Goal: Task Accomplishment & Management: Use online tool/utility

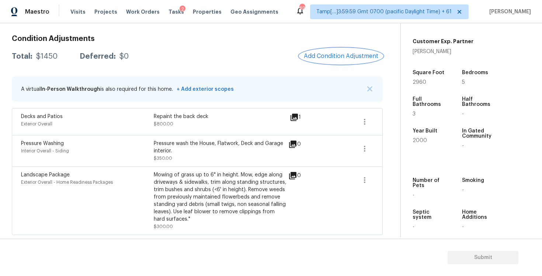
scroll to position [160, 0]
drag, startPoint x: 409, startPoint y: 80, endPoint x: 446, endPoint y: 79, distance: 36.9
click at [447, 80] on div "Property Details © Mapbox © OpenStreetMap Improve this map 882 Madison View Ln …" at bounding box center [465, 54] width 129 height 382
drag, startPoint x: 411, startPoint y: 83, endPoint x: 443, endPoint y: 82, distance: 32.1
click at [443, 82] on div "Property Details © Mapbox © OpenStreetMap Improve this map 882 Madison View Ln …" at bounding box center [465, 54] width 129 height 382
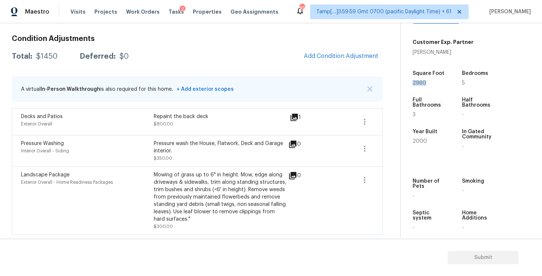
copy span "2960"
click at [345, 56] on span "Add Condition Adjustment" at bounding box center [341, 56] width 74 height 7
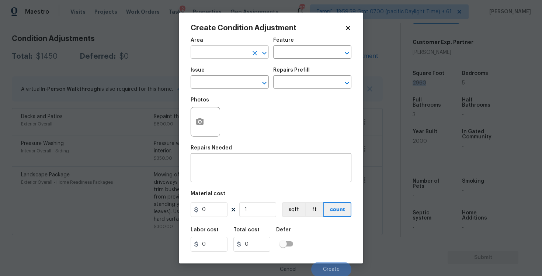
click at [214, 54] on input "text" at bounding box center [219, 52] width 57 height 11
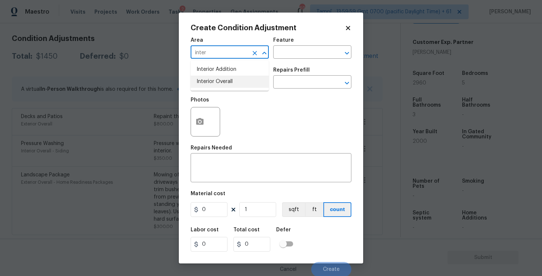
click at [216, 78] on li "Interior Overall" at bounding box center [230, 82] width 78 height 12
type input "Interior Overall"
click at [216, 78] on input "text" at bounding box center [219, 82] width 57 height 11
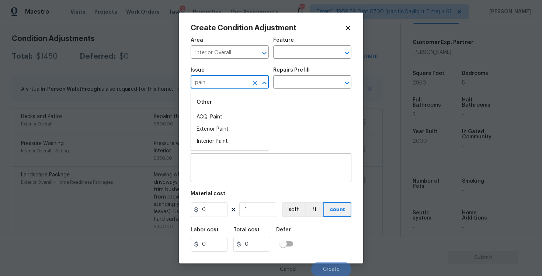
click at [205, 110] on div "Other" at bounding box center [230, 102] width 78 height 18
click at [214, 114] on li "ACQ: Paint" at bounding box center [230, 117] width 78 height 12
type input "ACQ: Paint"
click at [306, 81] on input "text" at bounding box center [301, 82] width 57 height 11
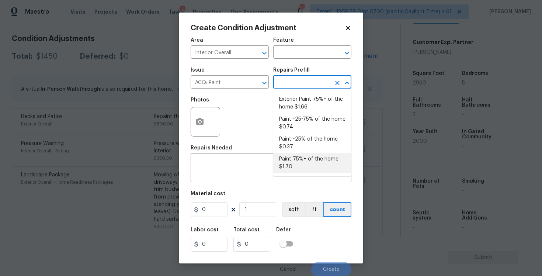
click at [294, 161] on li "Paint 75%+ of the home $1.70" at bounding box center [312, 163] width 78 height 20
type input "Acquisition"
type textarea "Acquisition Scope: 75%+ of the home will likely require interior paint"
type input "1.7"
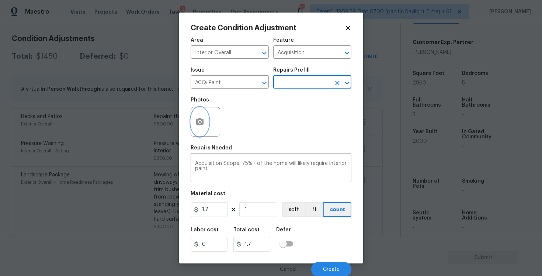
click at [202, 131] on button "button" at bounding box center [200, 121] width 18 height 29
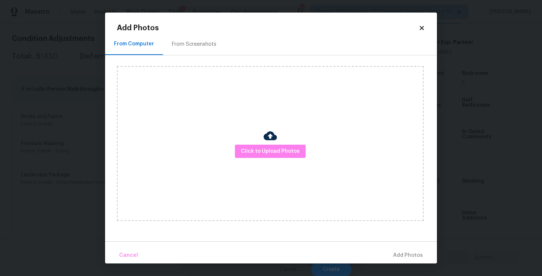
click at [283, 164] on div "Click to Upload Photos" at bounding box center [270, 143] width 307 height 155
click at [280, 151] on span "Click to Upload Photos" at bounding box center [270, 151] width 59 height 9
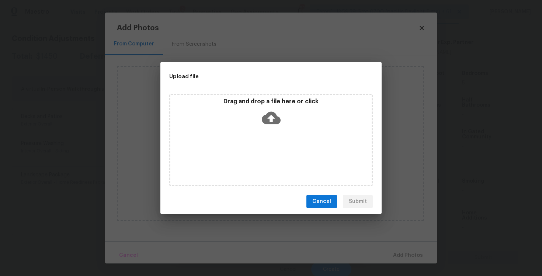
click at [268, 122] on icon at bounding box center [271, 118] width 19 height 13
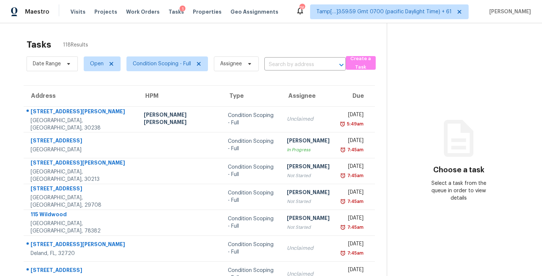
click at [282, 73] on div "Date Range Open Condition Scoping - Full Assignee ​" at bounding box center [186, 63] width 319 height 19
click at [282, 66] on input "text" at bounding box center [294, 64] width 61 height 11
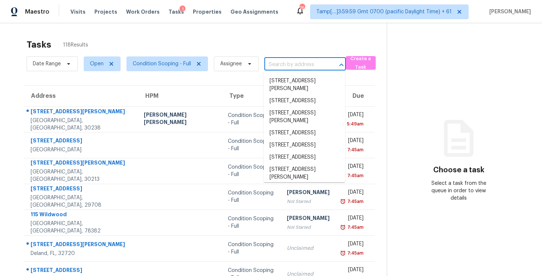
paste input "[STREET_ADDRESS]"
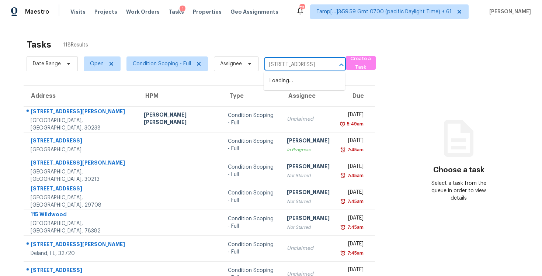
scroll to position [0, 50]
type input "[STREET_ADDRESS]"
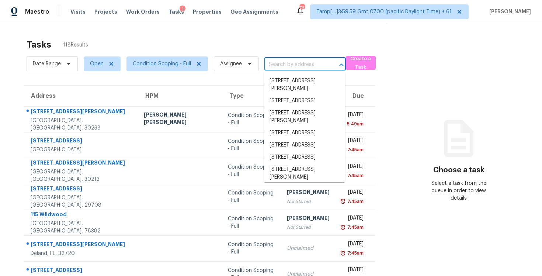
scroll to position [0, 0]
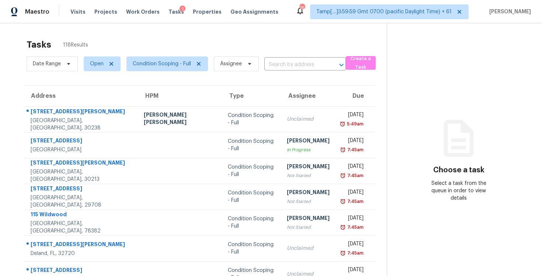
scroll to position [15, 0]
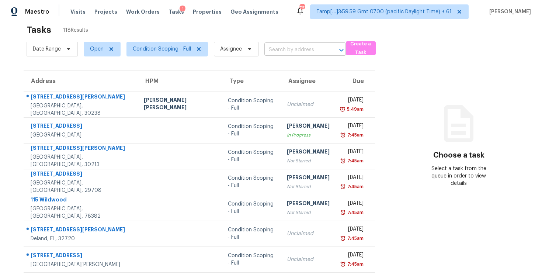
click at [280, 46] on input "text" at bounding box center [294, 49] width 61 height 11
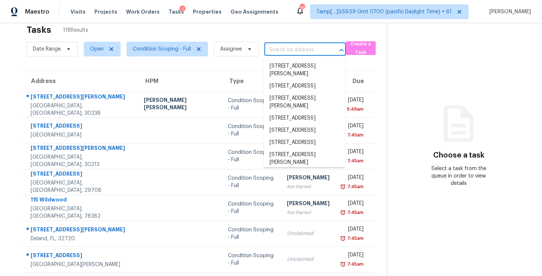
paste input "[STREET_ADDRESS]"
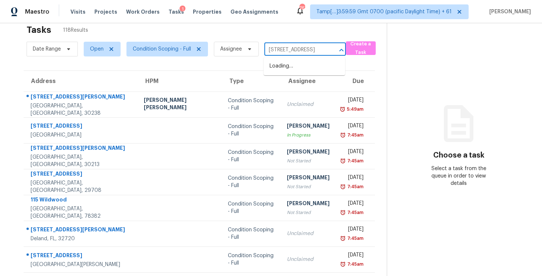
scroll to position [0, 0]
type input "[STREET_ADDRESS]"
click at [305, 97] on li "[STREET_ADDRESS]" at bounding box center [304, 90] width 81 height 12
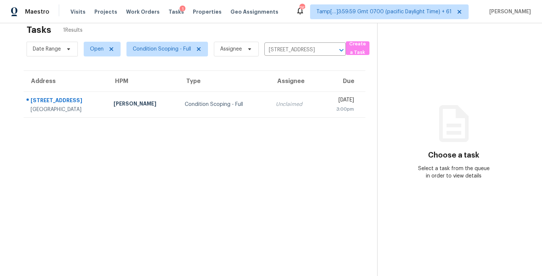
click at [289, 115] on td "Unclaimed" at bounding box center [295, 104] width 50 height 26
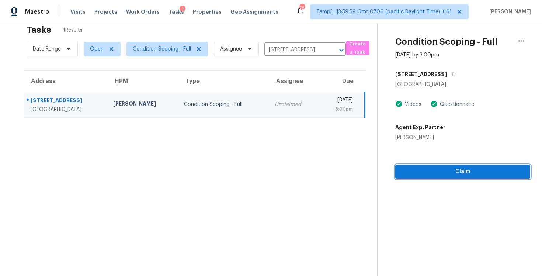
click at [465, 167] on span "Claim" at bounding box center [462, 171] width 123 height 9
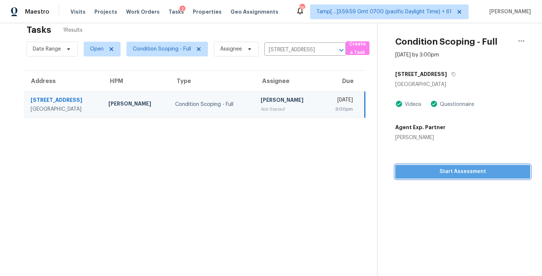
click at [431, 165] on button "Start Assessment" at bounding box center [462, 172] width 135 height 14
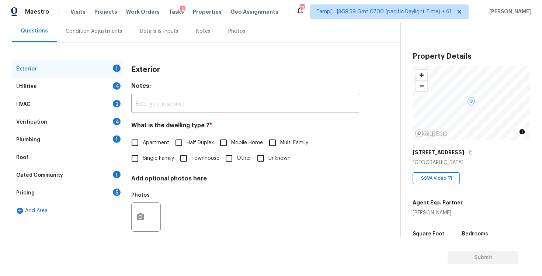
scroll to position [79, 0]
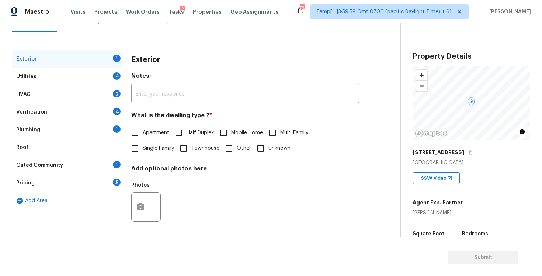
click at [144, 161] on div "Exterior Notes: ​ What is the dwelling type ? * Apartment Half Duplex Mobile Ho…" at bounding box center [245, 142] width 228 height 185
click at [146, 150] on span "Single Family" at bounding box center [158, 148] width 31 height 8
click at [143, 150] on input "Single Family" at bounding box center [134, 147] width 15 height 15
checkbox input "true"
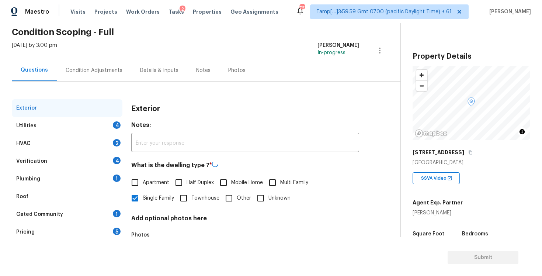
scroll to position [27, 0]
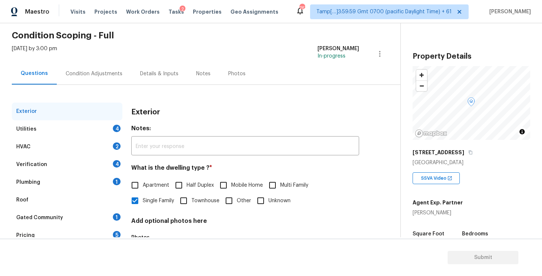
click at [96, 77] on div "Condition Adjustments" at bounding box center [94, 73] width 57 height 7
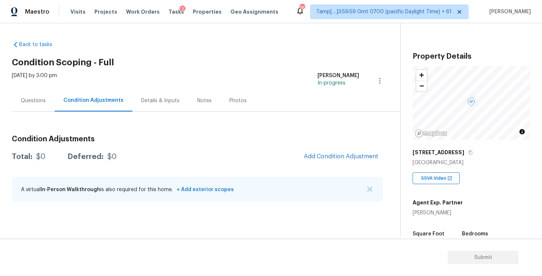
click at [218, 147] on div "Condition Adjustments Total: $0 Deferred: $0 Add Condition Adjustment A virtual…" at bounding box center [197, 168] width 371 height 79
click at [316, 157] on span "Add Condition Adjustment" at bounding box center [341, 156] width 74 height 7
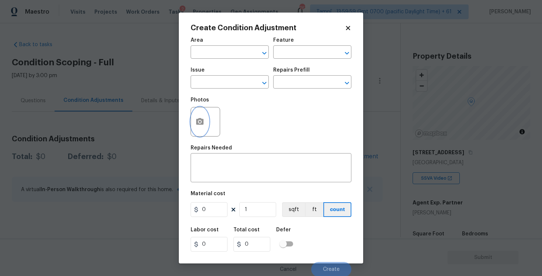
click at [206, 122] on button "button" at bounding box center [200, 121] width 18 height 29
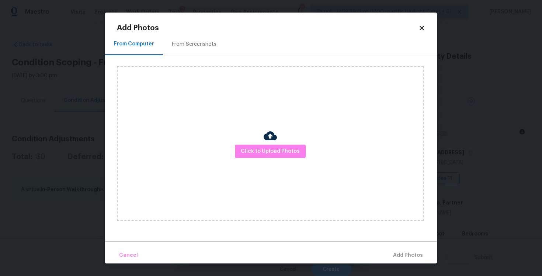
click at [254, 143] on div "Click to Upload Photos" at bounding box center [270, 143] width 307 height 155
click at [277, 154] on span "Click to Upload Photos" at bounding box center [270, 151] width 59 height 9
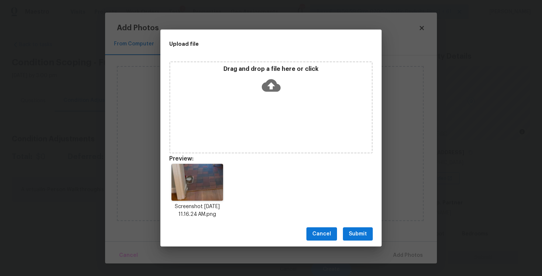
click at [354, 227] on button "Submit" at bounding box center [358, 234] width 30 height 14
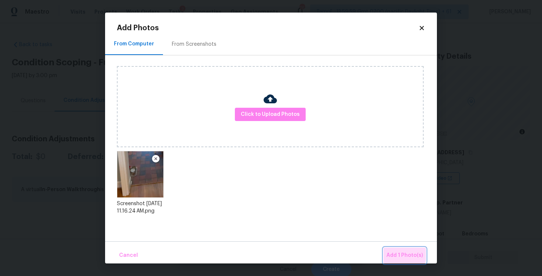
click at [391, 251] on span "Add 1 Photo(s)" at bounding box center [404, 255] width 36 height 9
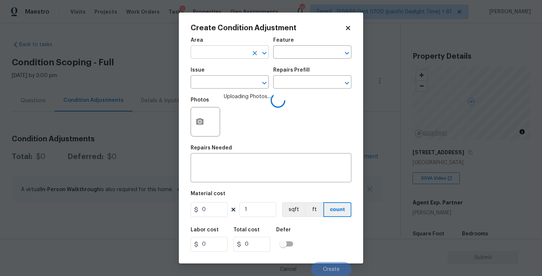
click at [236, 54] on input "text" at bounding box center [219, 52] width 57 height 11
type input "inter"
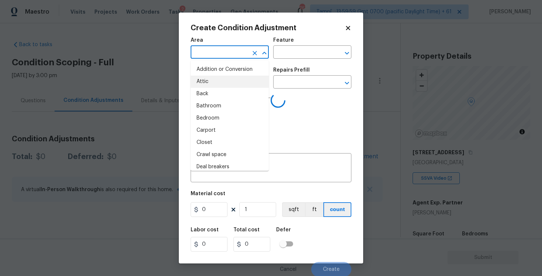
click at [224, 86] on li "Attic" at bounding box center [230, 82] width 78 height 12
type input "Attic"
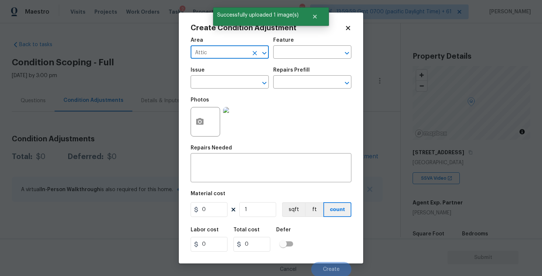
click at [214, 53] on input "Attic" at bounding box center [219, 52] width 57 height 11
click at [211, 76] on li "Interior Overall" at bounding box center [230, 82] width 78 height 12
type input "Interior Overall"
click at [213, 85] on input "text" at bounding box center [219, 82] width 57 height 11
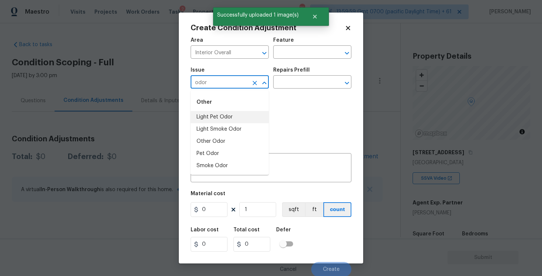
click at [220, 117] on li "Light Pet Odor" at bounding box center [230, 117] width 78 height 12
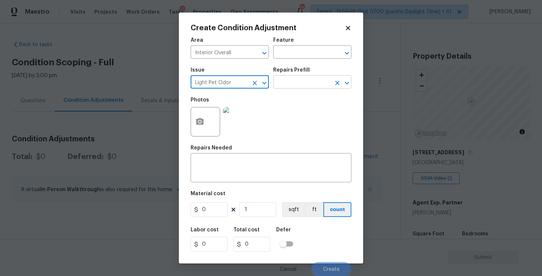
type input "Light Pet Odor"
click at [309, 82] on input "text" at bounding box center [301, 82] width 57 height 11
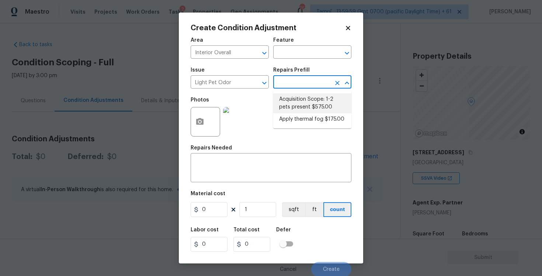
click at [305, 95] on li "Acquisition Scope: 1-2 pets present $575.00" at bounding box center [312, 103] width 78 height 20
type textarea "Acquisition Scope: 1-2 pets present"
type input "575"
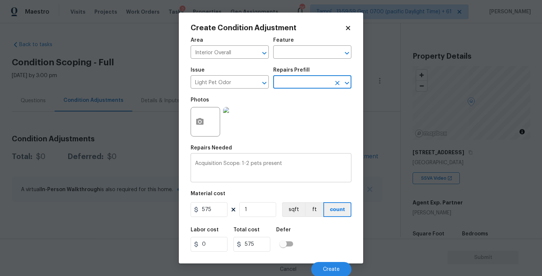
scroll to position [1, 0]
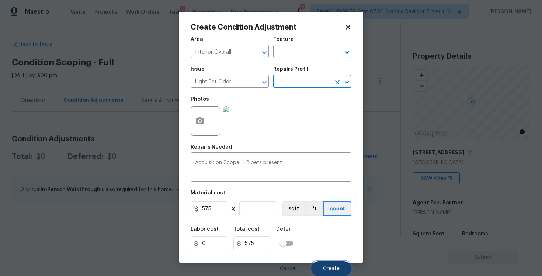
click at [328, 262] on button "Create" at bounding box center [331, 268] width 40 height 15
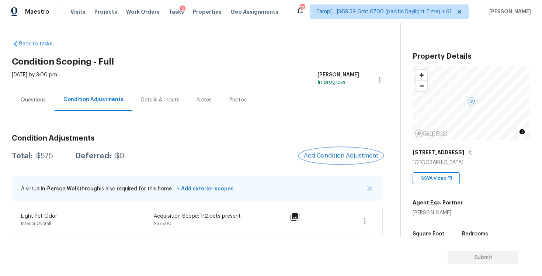
scroll to position [33, 0]
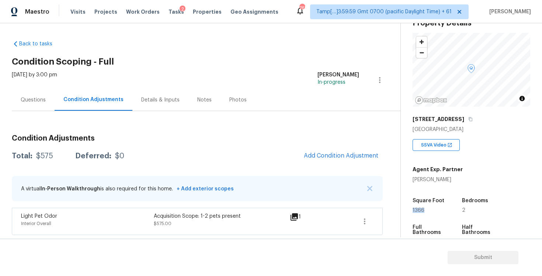
click at [424, 211] on div "Property Details © Mapbox © OpenStreetMap Improve this map [STREET_ADDRESS] SSV…" at bounding box center [465, 181] width 129 height 382
copy span "1366"
click at [350, 165] on div "Condition Adjustments Total: $575 Deferred: $0 Add Condition Adjustment A virtu…" at bounding box center [197, 182] width 371 height 106
click at [335, 153] on span "Add Condition Adjustment" at bounding box center [341, 155] width 74 height 7
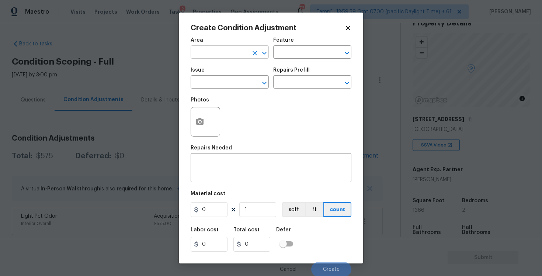
click at [217, 54] on input "text" at bounding box center [219, 52] width 57 height 11
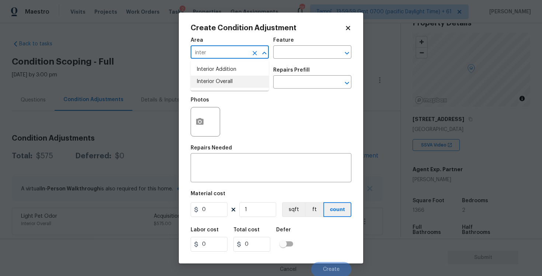
click at [220, 77] on li "Interior Overall" at bounding box center [230, 82] width 78 height 12
type input "Interior Overall"
click at [220, 77] on input "text" at bounding box center [219, 82] width 57 height 11
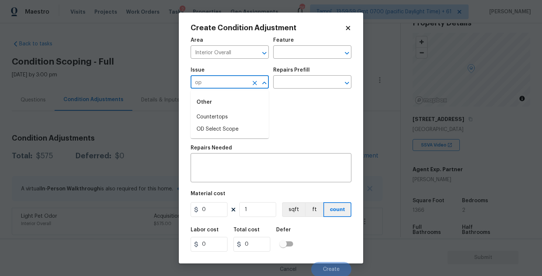
type input "o"
click at [229, 124] on li "Exterior Paint" at bounding box center [230, 129] width 78 height 12
type input "Exterior Paint"
click at [254, 86] on icon "Clear" at bounding box center [254, 82] width 7 height 7
click at [247, 115] on li "ACQ: Paint" at bounding box center [230, 117] width 78 height 12
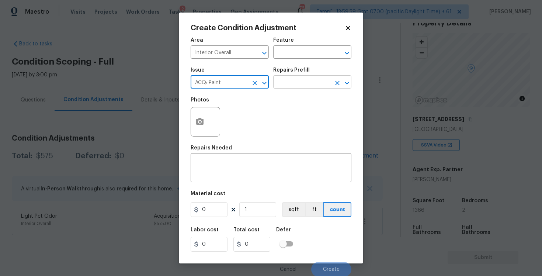
type input "ACQ: Paint"
click at [310, 87] on input "text" at bounding box center [301, 82] width 57 height 11
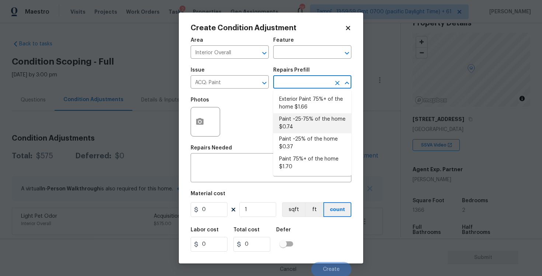
click at [314, 127] on li "Paint ~25-75% of the home $0.74" at bounding box center [312, 123] width 78 height 20
type input "Acquisition"
type textarea "Acquisition Scope: ~25 - 75% of the home needs interior paint"
type input "0.74"
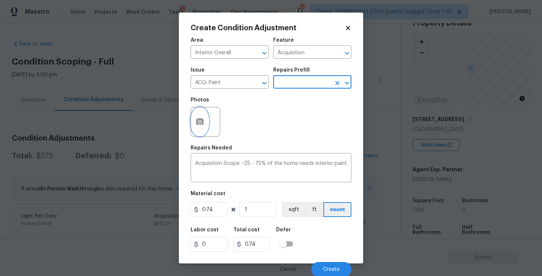
click at [198, 126] on icon "button" at bounding box center [199, 121] width 9 height 9
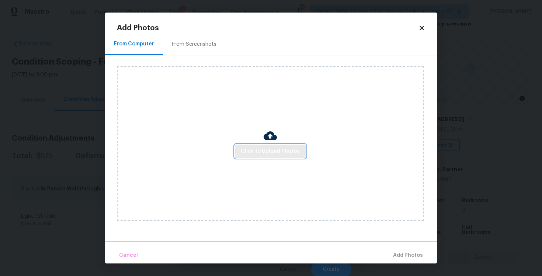
click at [258, 152] on span "Click to Upload Photos" at bounding box center [270, 151] width 59 height 9
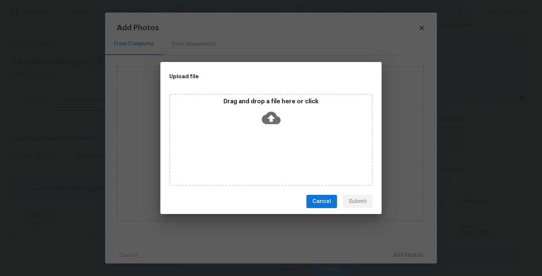
click at [283, 107] on div "Drag and drop a file here or click" at bounding box center [270, 114] width 201 height 32
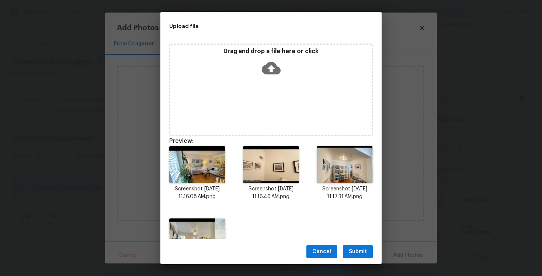
scroll to position [43, 0]
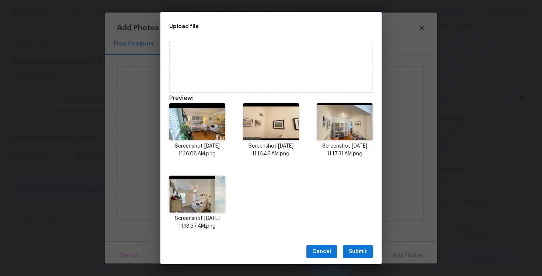
click at [356, 252] on span "Submit" at bounding box center [358, 251] width 18 height 9
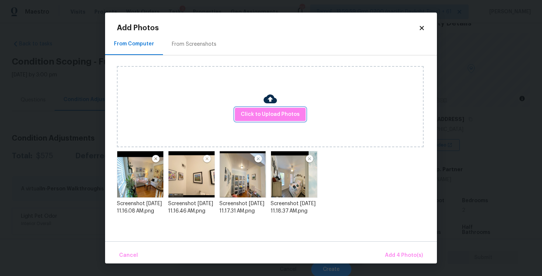
scroll to position [0, 0]
click at [399, 255] on span "Add 4 Photo(s)" at bounding box center [404, 255] width 38 height 9
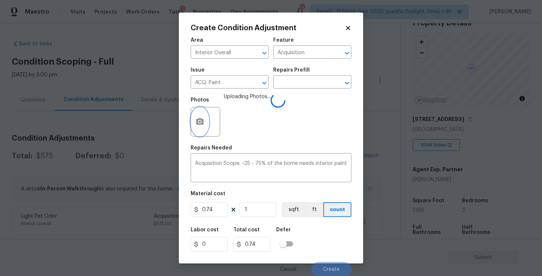
scroll to position [1, 0]
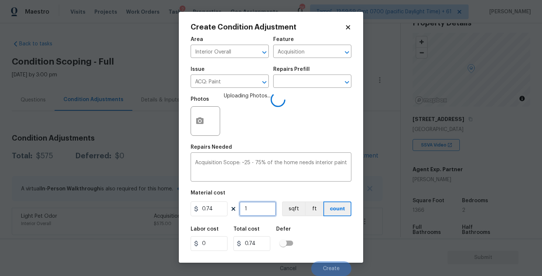
click at [250, 206] on input "1" at bounding box center [257, 208] width 37 height 15
type input "0"
paste input "1366"
type input "1366"
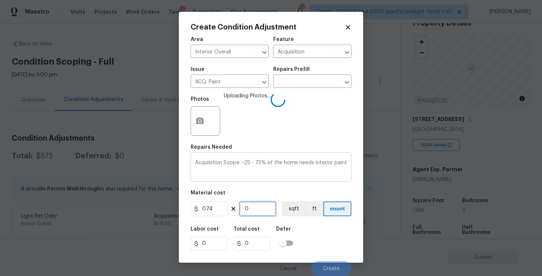
type input "1010.84"
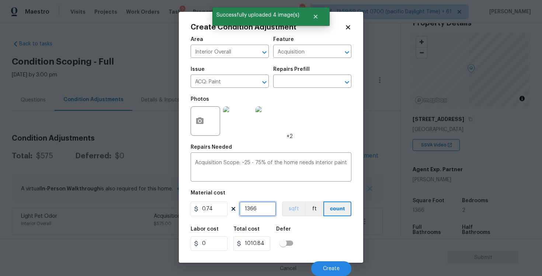
type input "1366"
click at [285, 210] on button "sqft" at bounding box center [293, 208] width 23 height 15
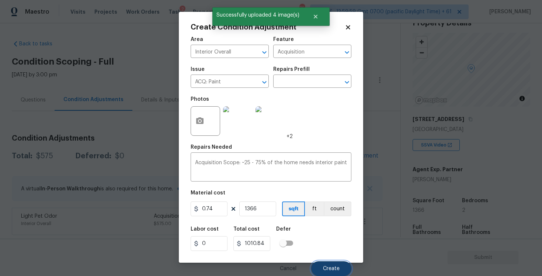
click at [329, 268] on span "Create" at bounding box center [331, 269] width 17 height 6
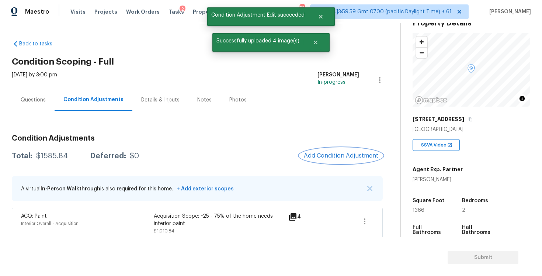
scroll to position [32, 0]
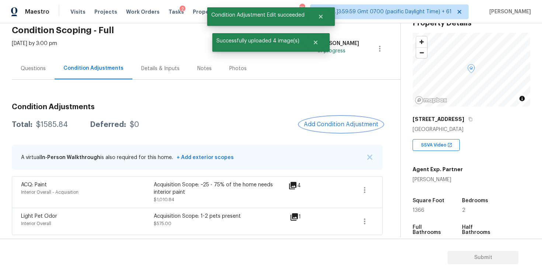
click at [351, 121] on span "Add Condition Adjustment" at bounding box center [341, 124] width 74 height 7
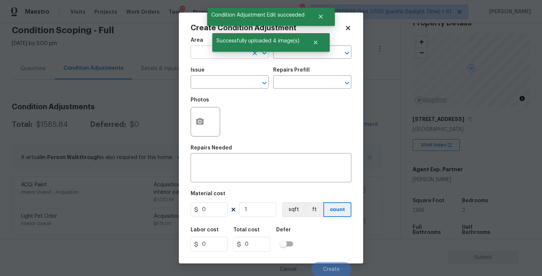
click at [216, 57] on input "text" at bounding box center [219, 52] width 57 height 11
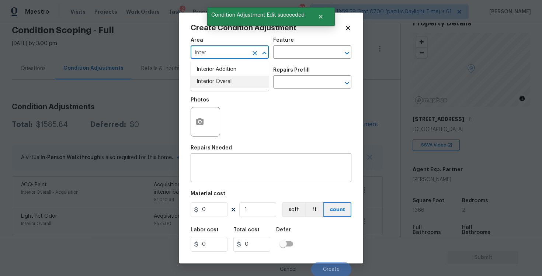
click at [216, 83] on li "Interior Overall" at bounding box center [230, 82] width 78 height 12
type input "Interior Overall"
click at [216, 83] on input "text" at bounding box center [219, 82] width 57 height 11
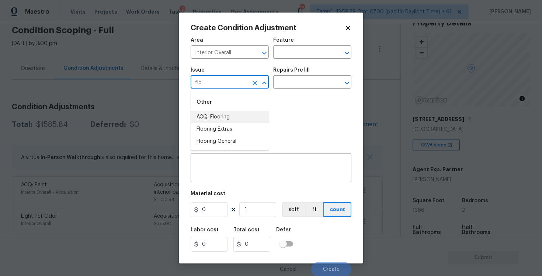
click at [223, 115] on li "ACQ: Flooring" at bounding box center [230, 117] width 78 height 12
type input "ACQ: Flooring"
click at [300, 80] on input "text" at bounding box center [301, 82] width 57 height 11
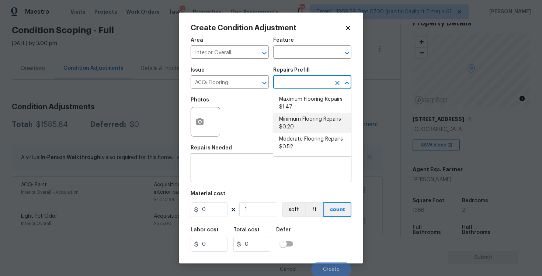
click at [303, 123] on li "Minimum Flooring Repairs $0.20" at bounding box center [312, 123] width 78 height 20
type input "Acquisition"
type textarea "Acquisition Scope: Minimum flooring repairs"
type input "0.2"
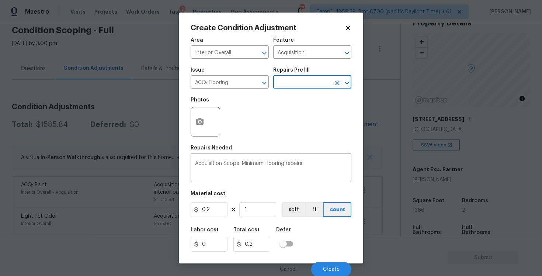
click at [266, 220] on div "Area Interior Overall ​ Feature Acquisition ​ Issue ACQ: Flooring ​ Repairs Pre…" at bounding box center [271, 154] width 161 height 243
click at [265, 215] on input "1" at bounding box center [257, 209] width 37 height 15
type input "0"
paste input "1366"
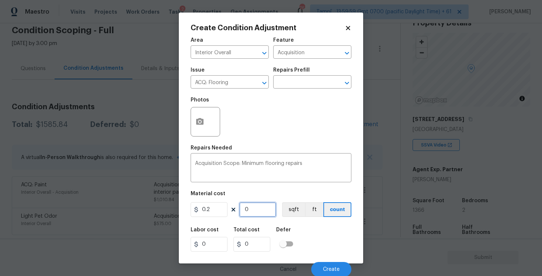
type input "1366"
type input "273.2"
type input "1366"
click at [296, 219] on div "Area Interior Overall ​ Feature Acquisition ​ Issue ACQ: Flooring ​ Repairs Pre…" at bounding box center [271, 154] width 161 height 243
click at [294, 214] on button "sqft" at bounding box center [293, 209] width 23 height 15
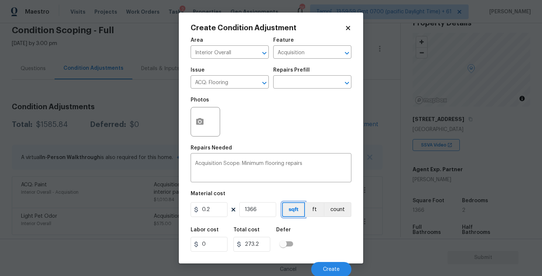
scroll to position [1, 0]
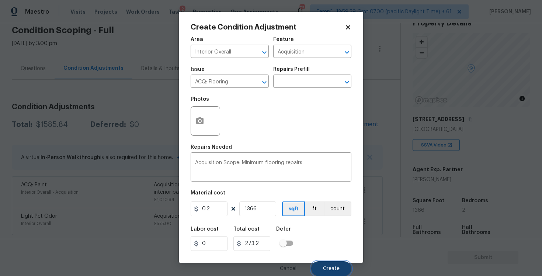
click at [328, 266] on span "Create" at bounding box center [331, 269] width 17 height 6
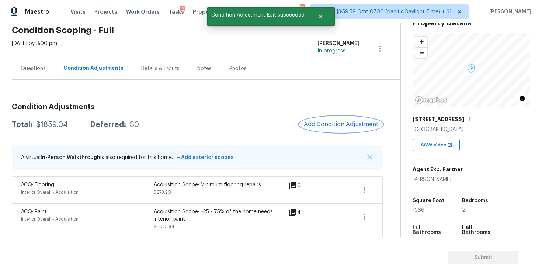
scroll to position [59, 0]
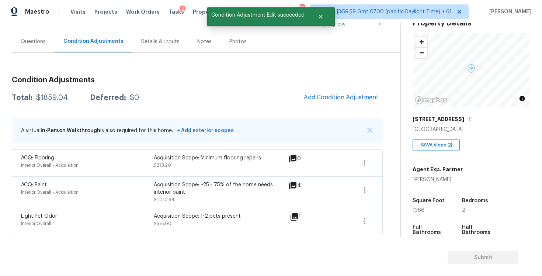
click at [53, 49] on div "Questions" at bounding box center [33, 42] width 43 height 22
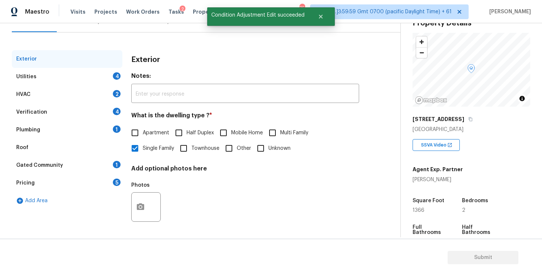
click at [109, 77] on div "Utilities 4" at bounding box center [67, 77] width 111 height 18
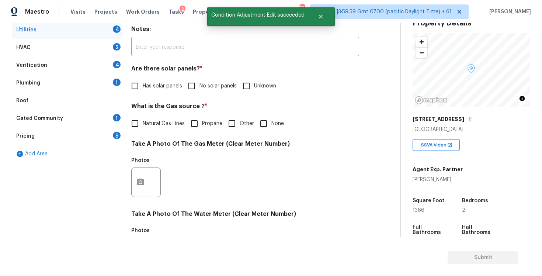
scroll to position [131, 0]
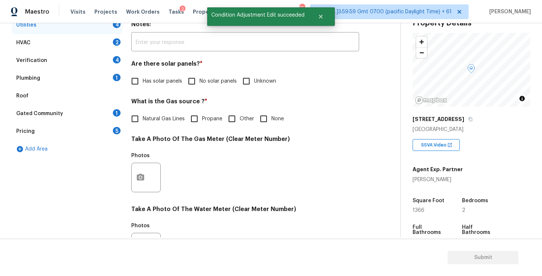
click at [205, 73] on label "No solar panels" at bounding box center [210, 80] width 53 height 15
click at [199, 73] on input "No solar panels" at bounding box center [191, 80] width 15 height 15
checkbox input "true"
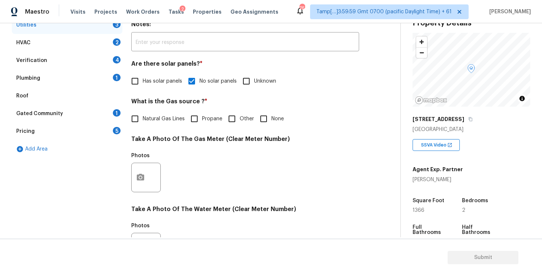
click at [273, 119] on span "None" at bounding box center [277, 119] width 13 height 8
click at [271, 119] on input "None" at bounding box center [263, 118] width 15 height 15
checkbox input "true"
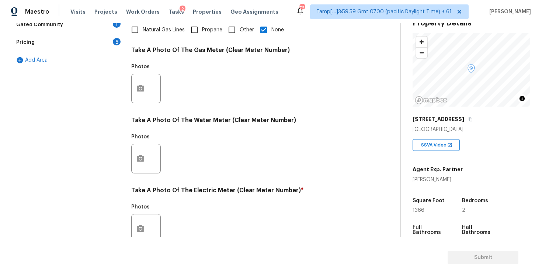
scroll to position [241, 0]
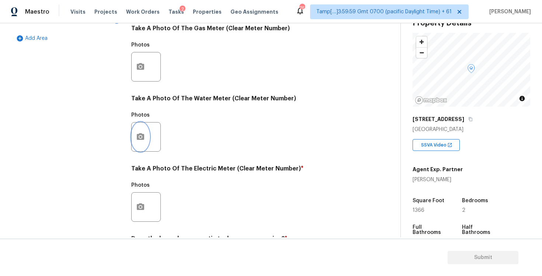
click at [132, 136] on button "button" at bounding box center [141, 136] width 18 height 29
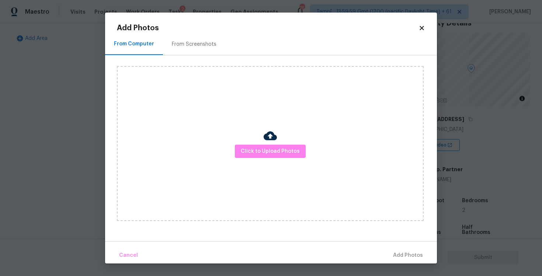
click at [73, 137] on body "Maestro Visits Projects Work Orders Tasks 2 Properties Geo Assignments 763 Tamp…" at bounding box center [271, 138] width 542 height 276
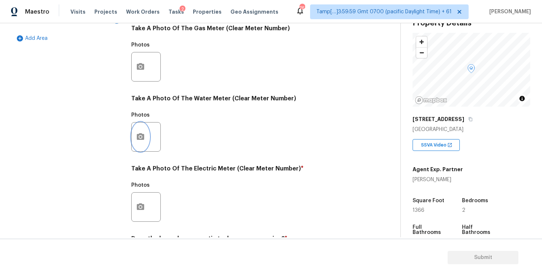
scroll to position [279, 0]
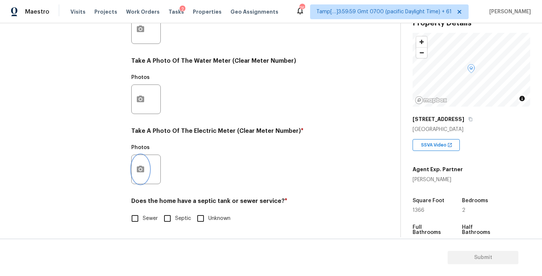
click at [146, 172] on button "button" at bounding box center [141, 169] width 18 height 29
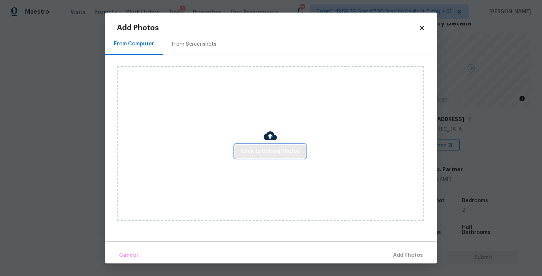
click at [245, 157] on button "Click to Upload Photos" at bounding box center [270, 151] width 71 height 14
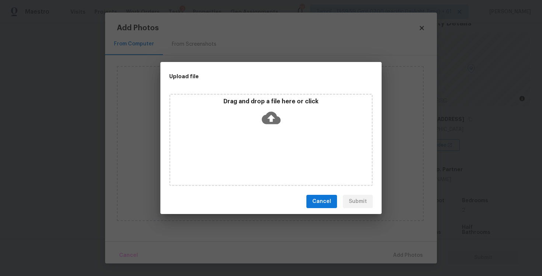
click at [268, 112] on icon at bounding box center [271, 118] width 19 height 13
click at [332, 203] on button "Cancel" at bounding box center [321, 202] width 31 height 14
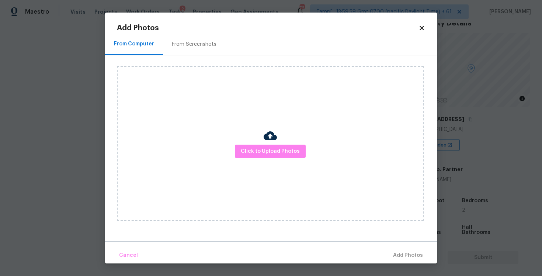
click at [424, 25] on icon at bounding box center [421, 28] width 7 height 7
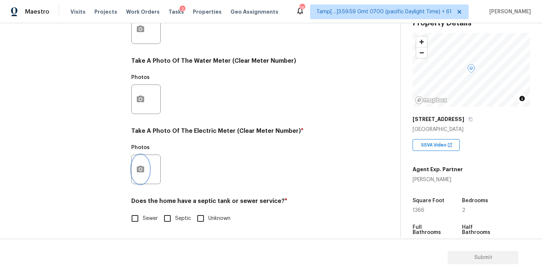
click at [137, 167] on icon "button" at bounding box center [140, 168] width 7 height 7
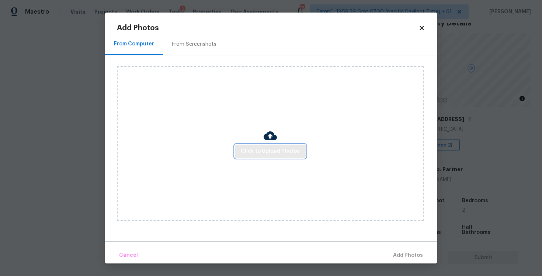
click at [259, 152] on span "Click to Upload Photos" at bounding box center [270, 151] width 59 height 9
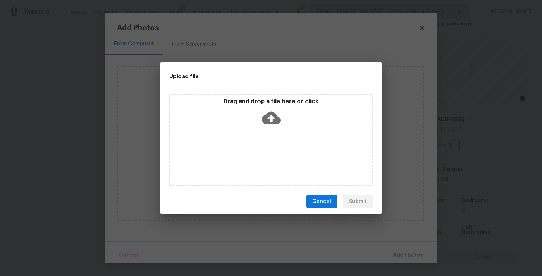
click at [265, 128] on div "Drag and drop a file here or click" at bounding box center [270, 114] width 201 height 32
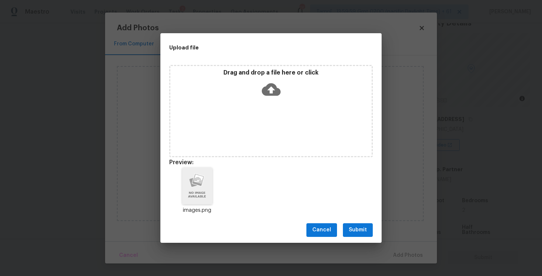
click at [362, 239] on div "Cancel Submit" at bounding box center [270, 229] width 221 height 25
click at [362, 234] on button "Submit" at bounding box center [358, 230] width 30 height 14
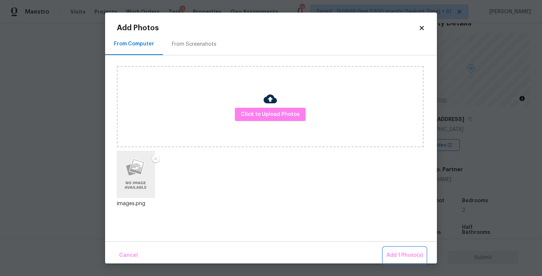
click at [403, 252] on span "Add 1 Photo(s)" at bounding box center [404, 255] width 36 height 9
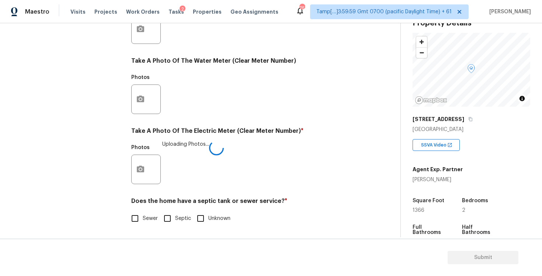
click at [148, 225] on label "Sewer" at bounding box center [142, 217] width 31 height 15
click at [143, 225] on input "Sewer" at bounding box center [134, 217] width 15 height 15
checkbox input "true"
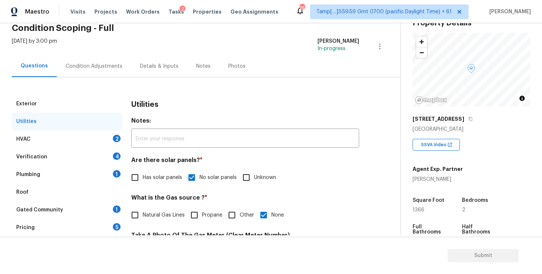
click at [116, 141] on div "2" at bounding box center [117, 138] width 8 height 7
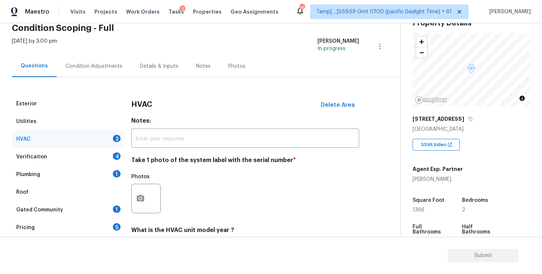
scroll to position [105, 0]
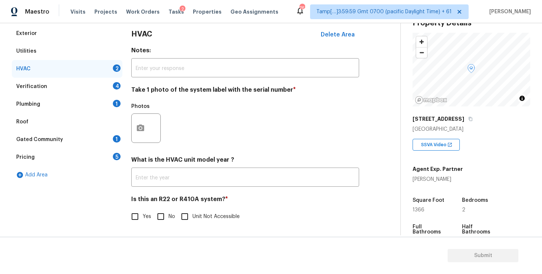
click at [150, 131] on div at bounding box center [145, 128] width 29 height 29
click at [142, 125] on icon "button" at bounding box center [140, 128] width 7 height 7
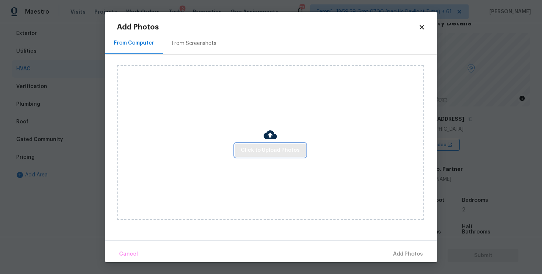
click at [271, 147] on span "Click to Upload Photos" at bounding box center [270, 150] width 59 height 9
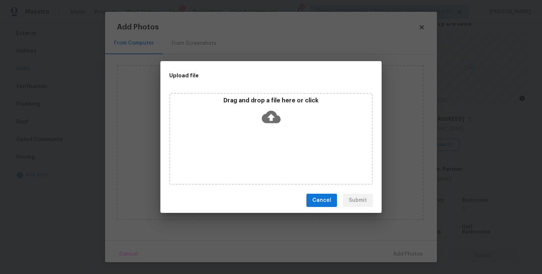
click at [271, 105] on div "Drag and drop a file here or click" at bounding box center [270, 113] width 201 height 32
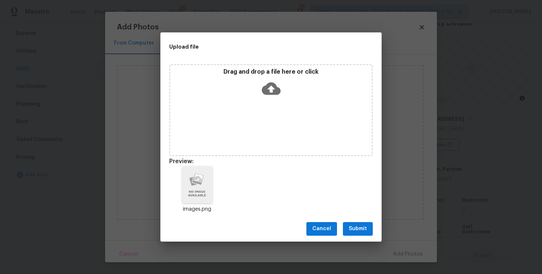
click at [369, 226] on button "Submit" at bounding box center [358, 229] width 30 height 14
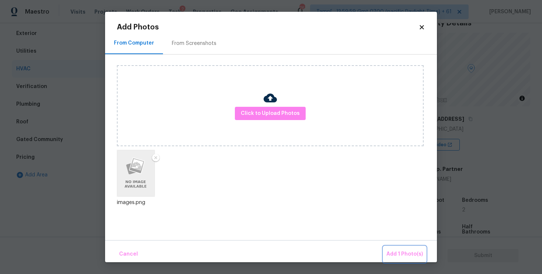
click at [396, 254] on span "Add 1 Photo(s)" at bounding box center [404, 254] width 36 height 9
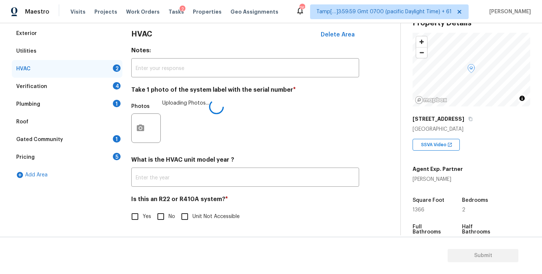
click at [170, 224] on label "No" at bounding box center [164, 216] width 22 height 15
click at [168, 224] on input "No" at bounding box center [160, 216] width 15 height 15
checkbox input "true"
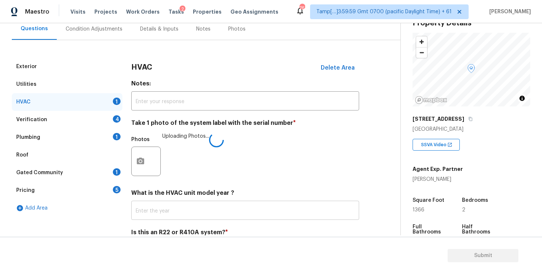
scroll to position [71, 0]
click at [101, 121] on div "Verification 4" at bounding box center [67, 121] width 111 height 18
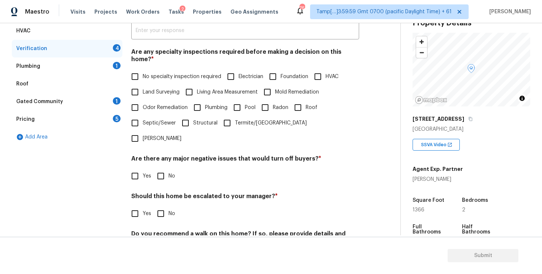
scroll to position [148, 0]
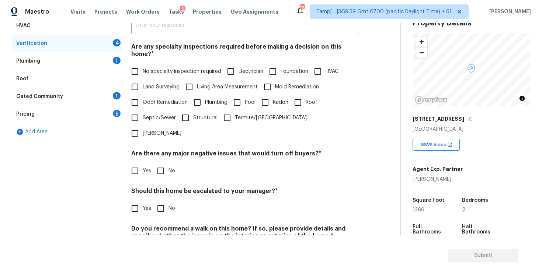
click at [144, 54] on div "Are any specialty inspections required before making a decision on this home? *…" at bounding box center [245, 92] width 228 height 98
click at [147, 64] on label "No specialty inspection required" at bounding box center [174, 71] width 94 height 15
click at [143, 64] on input "No specialty inspection required" at bounding box center [134, 71] width 15 height 15
checkbox input "true"
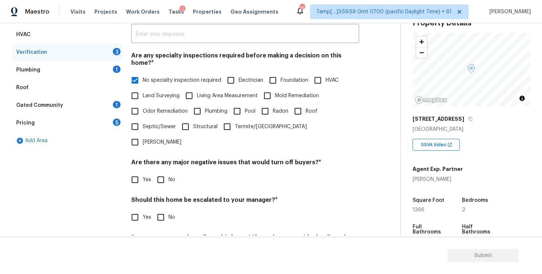
click at [164, 172] on input "No" at bounding box center [160, 179] width 15 height 15
checkbox input "true"
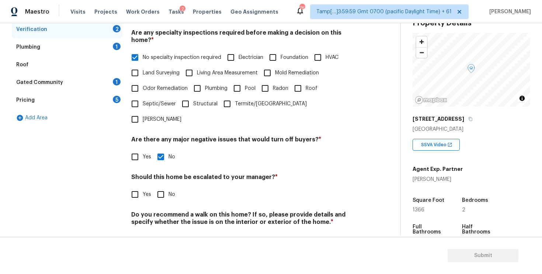
click at [161, 187] on input "No" at bounding box center [160, 194] width 15 height 15
checkbox input "true"
click at [163, 233] on input "No" at bounding box center [160, 240] width 15 height 15
checkbox input "true"
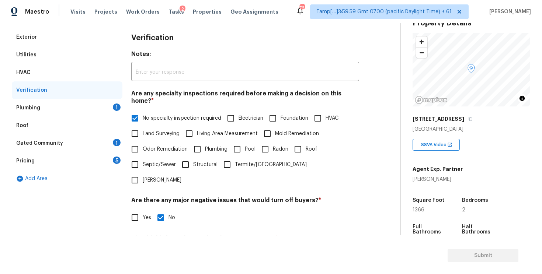
click at [102, 112] on div "Plumbing 1" at bounding box center [67, 108] width 111 height 18
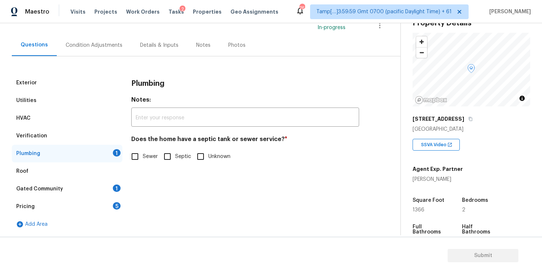
scroll to position [55, 0]
click at [142, 154] on input "Sewer" at bounding box center [134, 156] width 15 height 15
checkbox input "true"
click at [100, 193] on div "Gated Community 1" at bounding box center [67, 189] width 111 height 18
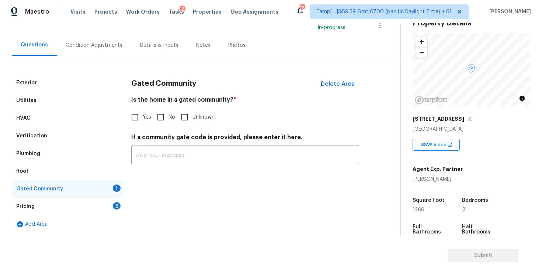
click at [159, 120] on input "No" at bounding box center [160, 116] width 15 height 15
checkbox input "true"
click at [111, 207] on div "Pricing 5" at bounding box center [67, 207] width 111 height 18
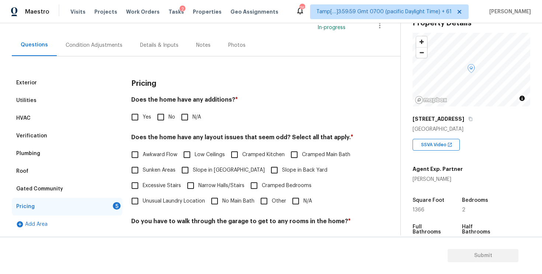
click at [153, 127] on div "Pricing Does the home have any additions? * Yes No N/A Does the home have any l…" at bounding box center [245, 202] width 228 height 257
click at [168, 115] on input "No" at bounding box center [160, 116] width 15 height 15
checkbox input "true"
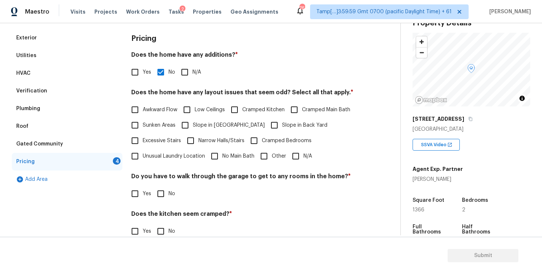
click at [266, 121] on label "Slope in Back Yard" at bounding box center [296, 125] width 61 height 15
click at [266, 121] on input "Slope in Back Yard" at bounding box center [273, 125] width 15 height 15
checkbox input "true"
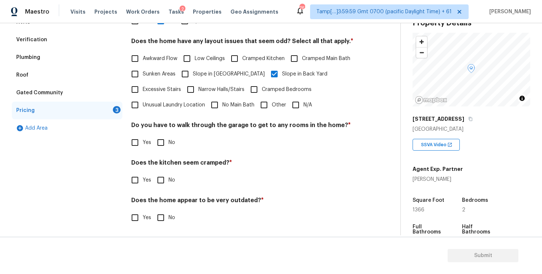
scroll to position [153, 0]
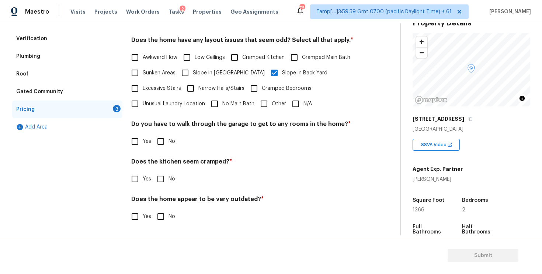
click at [163, 139] on input "No" at bounding box center [160, 141] width 15 height 15
checkbox input "true"
click at [162, 178] on input "No" at bounding box center [160, 178] width 15 height 15
checkbox input "true"
click at [160, 210] on input "No" at bounding box center [160, 217] width 15 height 15
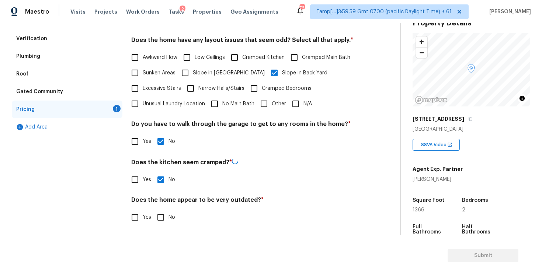
checkbox input "true"
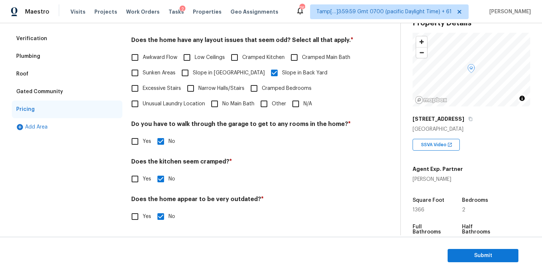
click at [236, 57] on input "Cramped Kitchen" at bounding box center [234, 57] width 15 height 15
checkbox input "true"
click at [138, 178] on input "Yes" at bounding box center [134, 178] width 15 height 15
checkbox input "true"
checkbox input "false"
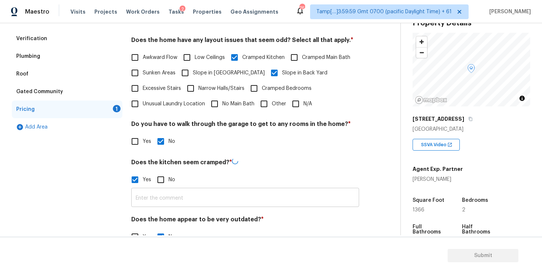
click at [169, 196] on input "text" at bounding box center [245, 198] width 228 height 17
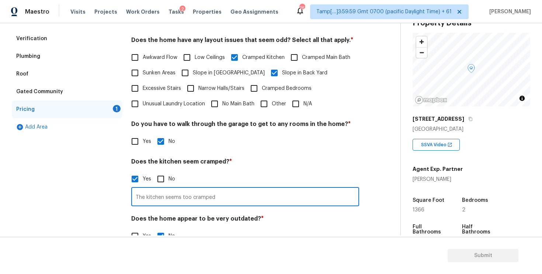
type input "The kitchen seems too cramped"
click at [217, 171] on div "Does the kitchen seem cramped? * Yes No The kitchen seems too cramped ​" at bounding box center [245, 182] width 228 height 48
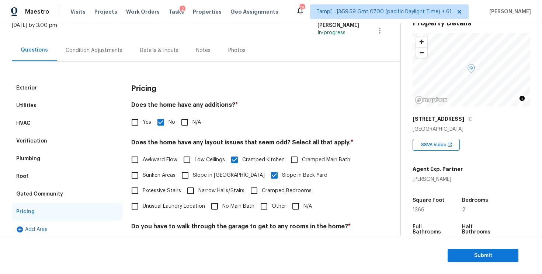
scroll to position [0, 0]
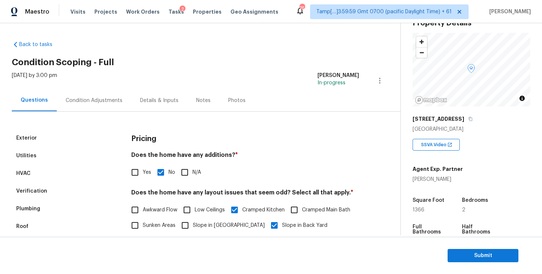
click at [110, 107] on div "Condition Adjustments" at bounding box center [94, 101] width 74 height 22
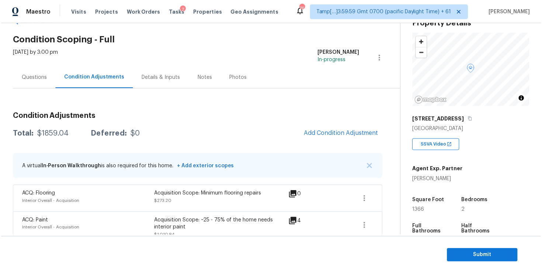
scroll to position [60, 0]
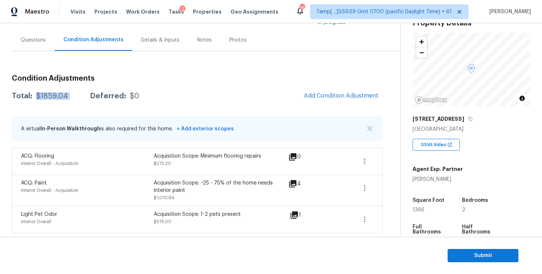
drag, startPoint x: 34, startPoint y: 95, endPoint x: 78, endPoint y: 95, distance: 43.9
click at [78, 95] on div "Total: $1859.04 Deferred: $0" at bounding box center [75, 96] width 127 height 7
copy div "$1859.04"
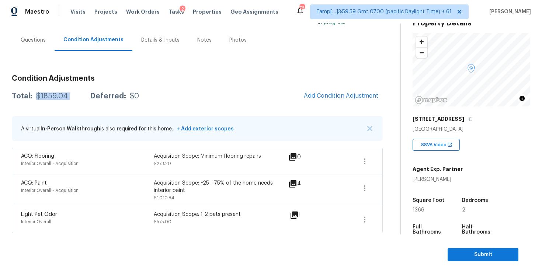
scroll to position [62, 0]
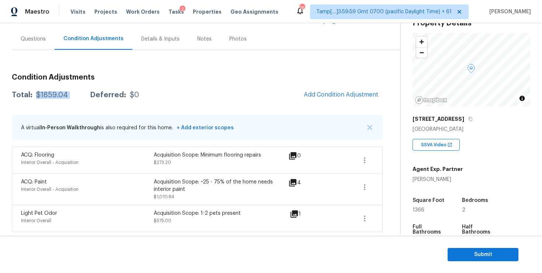
click at [182, 107] on div "Condition Adjustments Total: $1859.04 Deferred: $0 Add Condition Adjustment A v…" at bounding box center [197, 150] width 371 height 164
click at [31, 50] on div "Condition Adjustments Total: $1859.04 Deferred: $0 Add Condition Adjustment A v…" at bounding box center [197, 141] width 371 height 182
click at [47, 39] on div "Questions" at bounding box center [33, 39] width 43 height 22
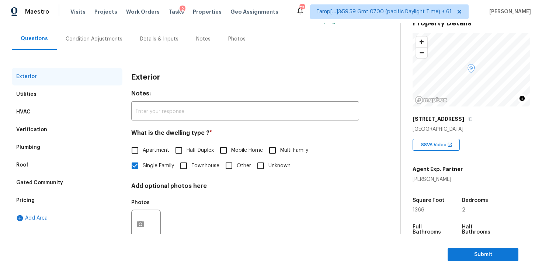
scroll to position [82, 0]
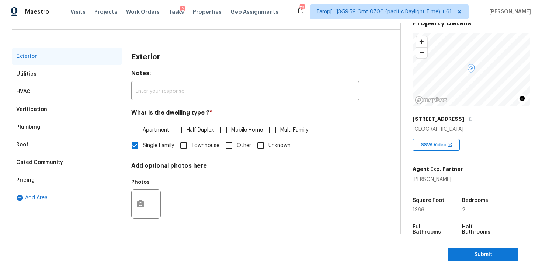
click at [63, 170] on div "Gated Community" at bounding box center [67, 163] width 111 height 18
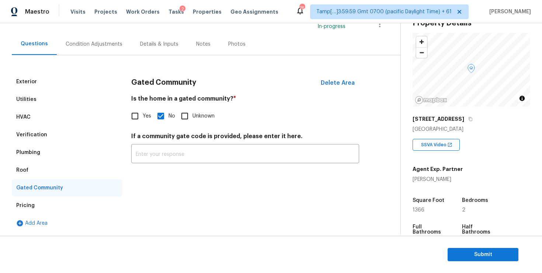
scroll to position [56, 0]
click at [139, 112] on input "Yes" at bounding box center [134, 115] width 15 height 15
checkbox input "true"
checkbox input "false"
click at [102, 40] on div "Condition Adjustments" at bounding box center [94, 44] width 74 height 22
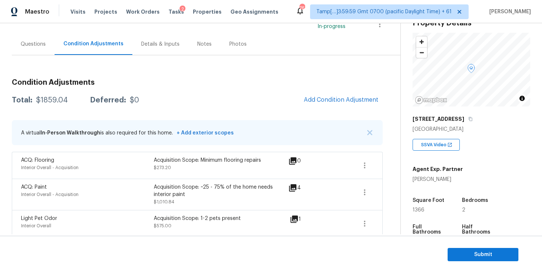
scroll to position [62, 0]
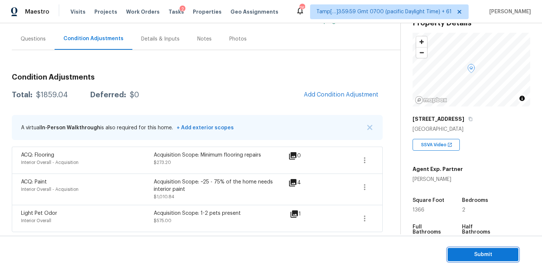
click at [482, 250] on button "Submit" at bounding box center [482, 255] width 71 height 14
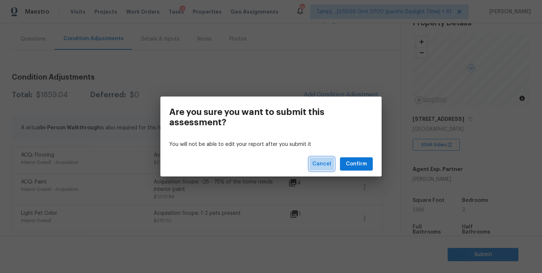
click at [321, 168] on span "Cancel" at bounding box center [321, 164] width 19 height 9
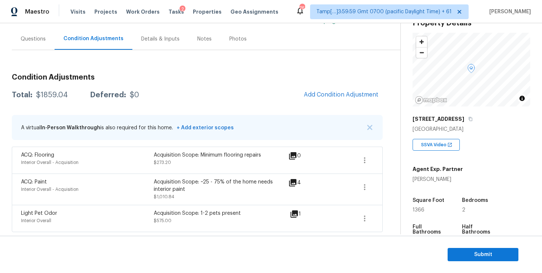
click at [59, 96] on div "$1859.04" at bounding box center [52, 94] width 32 height 7
drag, startPoint x: 42, startPoint y: 95, endPoint x: 94, endPoint y: 94, distance: 51.2
click at [94, 94] on div "Total: $1859.04 Deferred: $0" at bounding box center [75, 94] width 127 height 7
click at [80, 94] on div "Total: $1859.04 Deferred: $0" at bounding box center [75, 94] width 127 height 7
drag, startPoint x: 36, startPoint y: 94, endPoint x: 65, endPoint y: 93, distance: 29.5
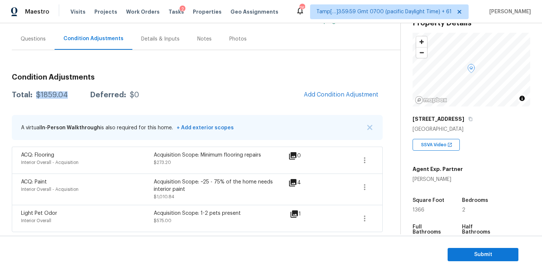
click at [65, 93] on div "$1859.04" at bounding box center [52, 94] width 32 height 7
copy div "$1859.04"
click at [169, 192] on div "Acquisition Scope: ~25 - 75% of the home needs interior paint" at bounding box center [220, 185] width 133 height 15
click at [492, 260] on button "Submit" at bounding box center [482, 255] width 71 height 14
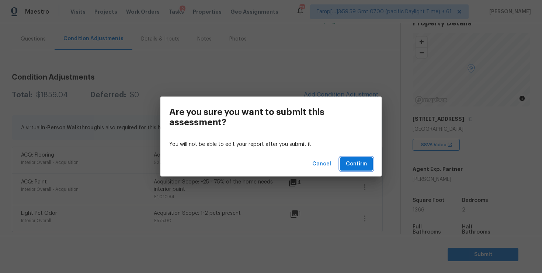
click at [355, 159] on button "Confirm" at bounding box center [356, 164] width 33 height 14
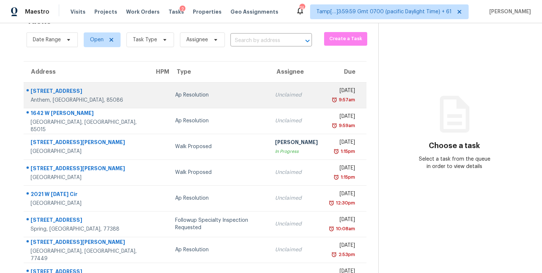
scroll to position [25, 0]
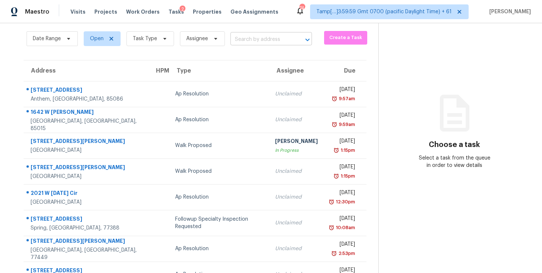
click at [238, 34] on input "text" at bounding box center [260, 39] width 61 height 11
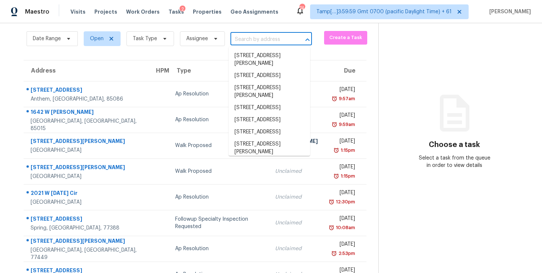
paste input "[STREET_ADDRESS][PERSON_NAME]"
type input "[STREET_ADDRESS][PERSON_NAME]"
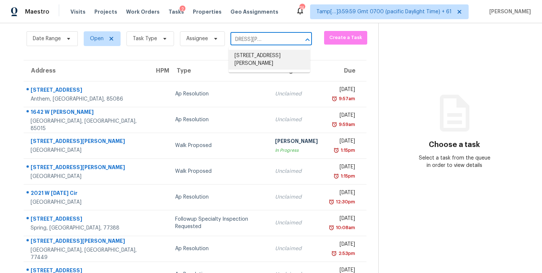
click at [261, 52] on li "[STREET_ADDRESS][PERSON_NAME]" at bounding box center [269, 60] width 81 height 20
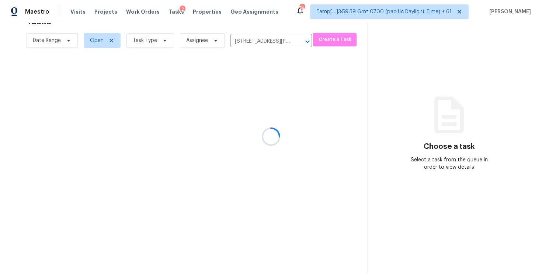
scroll to position [23, 0]
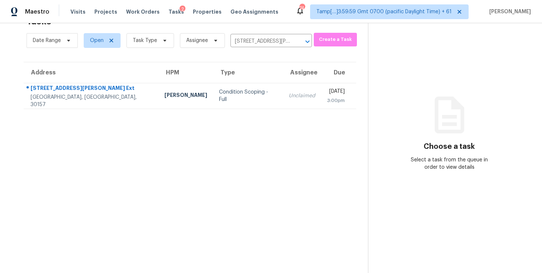
click at [289, 93] on div "Unclaimed" at bounding box center [302, 95] width 27 height 7
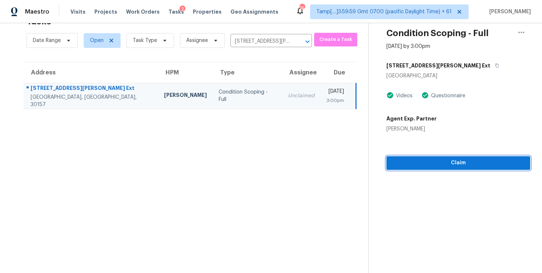
click at [432, 164] on span "Claim" at bounding box center [458, 162] width 132 height 9
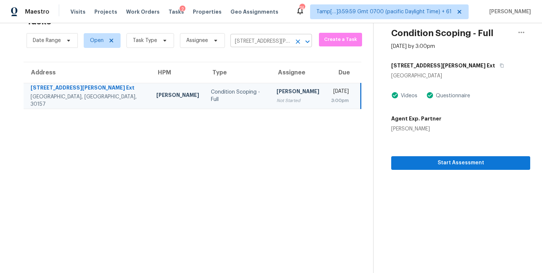
click at [290, 46] on div "[STREET_ADDRESS][PERSON_NAME] ​" at bounding box center [270, 41] width 81 height 11
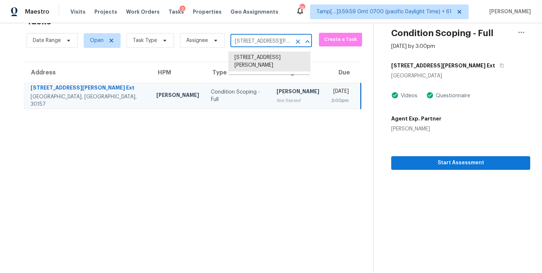
scroll to position [0, 39]
click at [296, 39] on icon "Clear" at bounding box center [298, 41] width 4 height 4
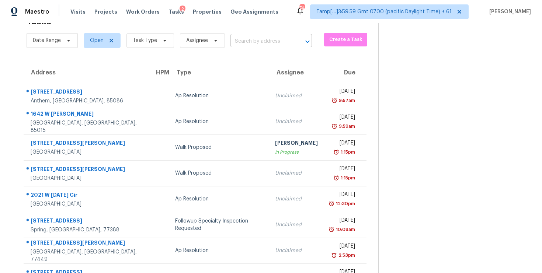
click at [260, 45] on input "text" at bounding box center [260, 41] width 61 height 11
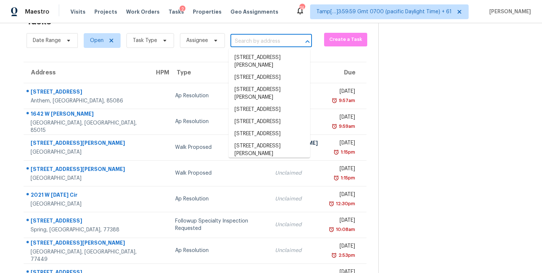
paste input "[STREET_ADDRESS]"
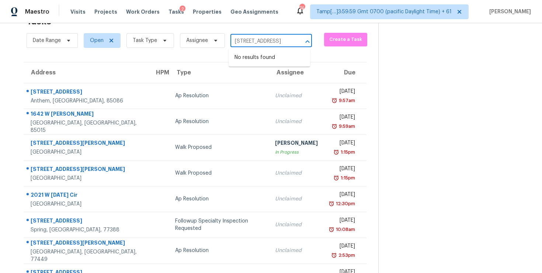
type input "[STREET_ADDRESS]"
click at [166, 37] on span "Task Type" at bounding box center [150, 40] width 48 height 15
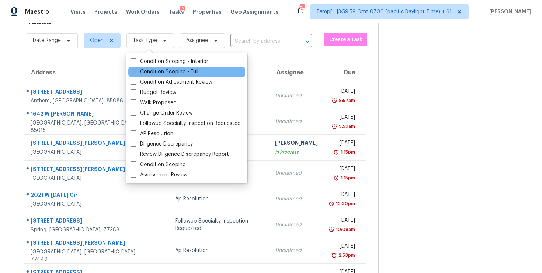
click at [163, 70] on label "Condition Scoping - Full" at bounding box center [164, 71] width 68 height 7
click at [135, 70] on input "Condition Scoping - Full" at bounding box center [132, 70] width 5 height 5
checkbox input "true"
